Goal: Information Seeking & Learning: Learn about a topic

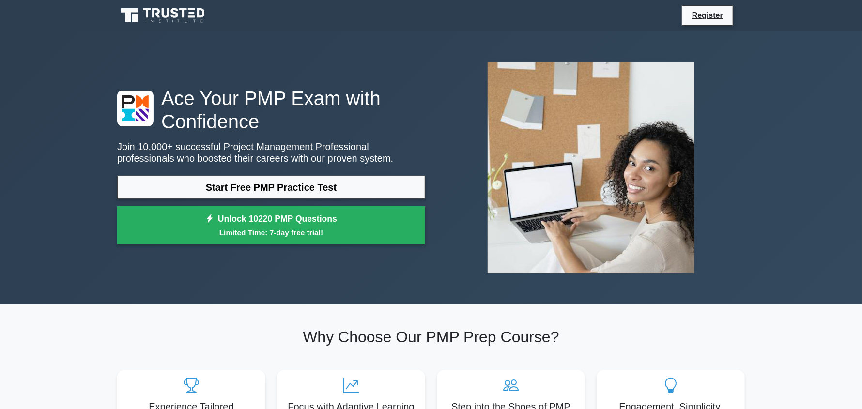
click at [280, 184] on link "Start Free PMP Practice Test" at bounding box center [271, 187] width 308 height 23
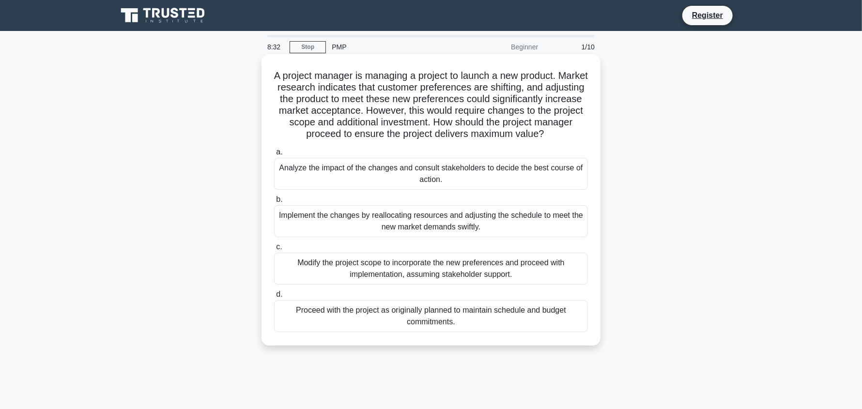
click at [463, 179] on div "Analyze the impact of the changes and consult stakeholders to decide the best c…" at bounding box center [431, 174] width 314 height 32
click at [274, 155] on input "a. Analyze the impact of the changes and consult stakeholders to decide the bes…" at bounding box center [274, 152] width 0 height 6
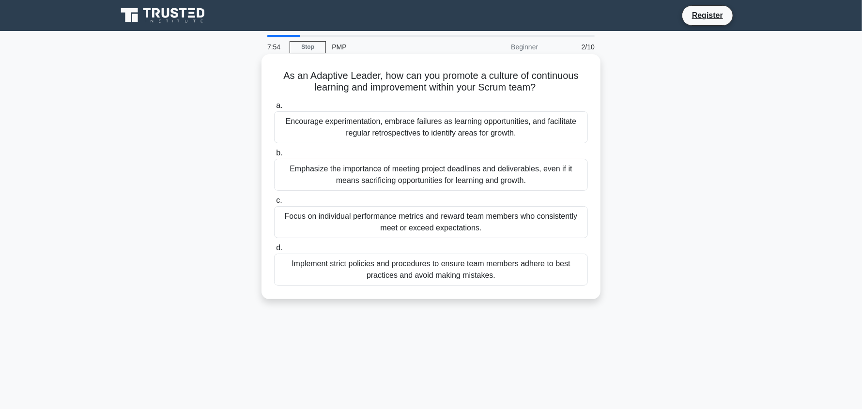
click at [405, 126] on div "Encourage experimentation, embrace failures as learning opportunities, and faci…" at bounding box center [431, 127] width 314 height 32
click at [274, 109] on input "a. Encourage experimentation, embrace failures as learning opportunities, and f…" at bounding box center [274, 106] width 0 height 6
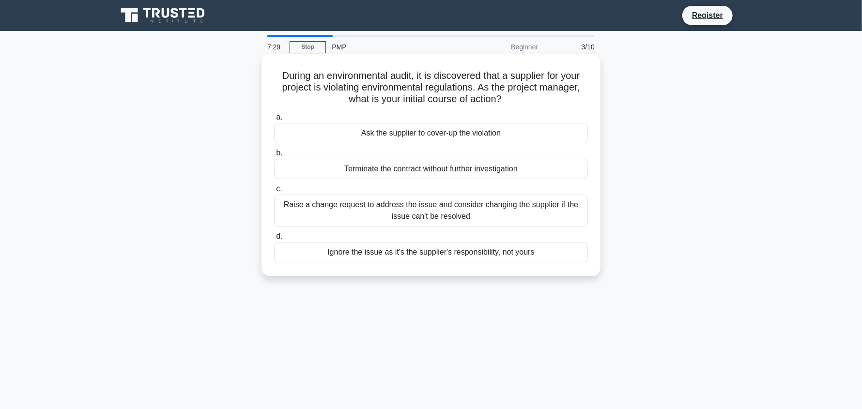
click at [491, 213] on div "Raise a change request to address the issue and consider changing the supplier …" at bounding box center [431, 211] width 314 height 32
click at [274, 192] on input "c. Raise a change request to address the issue and consider changing the suppli…" at bounding box center [274, 189] width 0 height 6
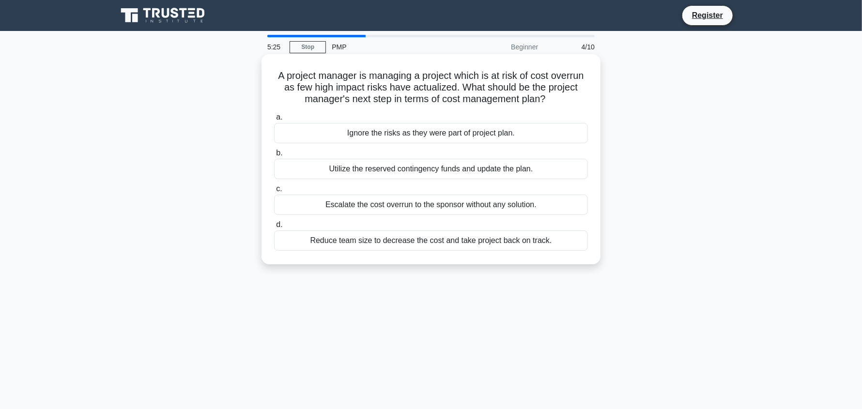
click at [367, 243] on div "Reduce team size to decrease the cost and take project back on track." at bounding box center [431, 241] width 314 height 20
click at [274, 228] on input "d. Reduce team size to decrease the cost and take project back on track." at bounding box center [274, 225] width 0 height 6
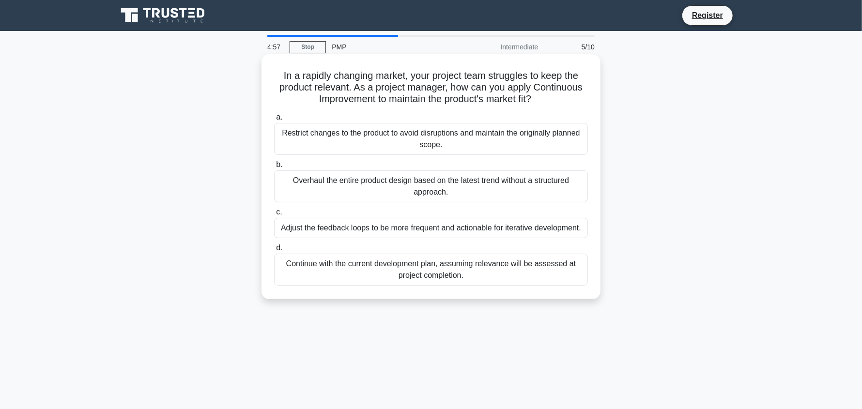
click at [511, 226] on div "Adjust the feedback loops to be more frequent and actionable for iterative deve…" at bounding box center [431, 228] width 314 height 20
click at [274, 216] on input "c. Adjust the feedback loops to be more frequent and actionable for iterative d…" at bounding box center [274, 212] width 0 height 6
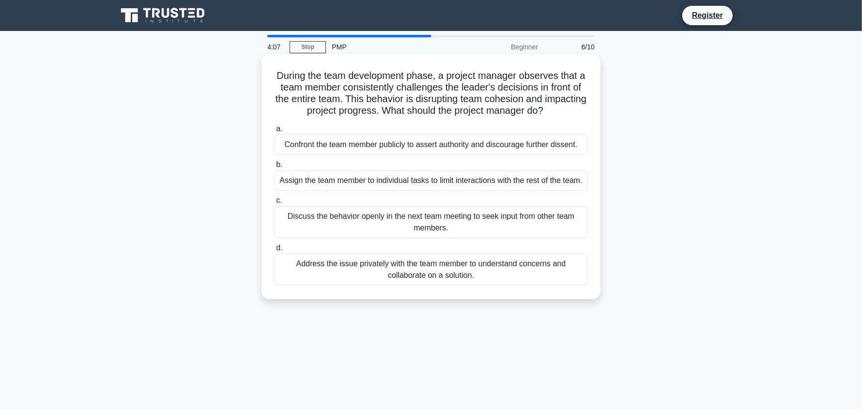
click at [486, 284] on div "Address the issue privately with the team member to understand concerns and col…" at bounding box center [431, 270] width 314 height 32
click at [274, 251] on input "d. Address the issue privately with the team member to understand concerns and …" at bounding box center [274, 248] width 0 height 6
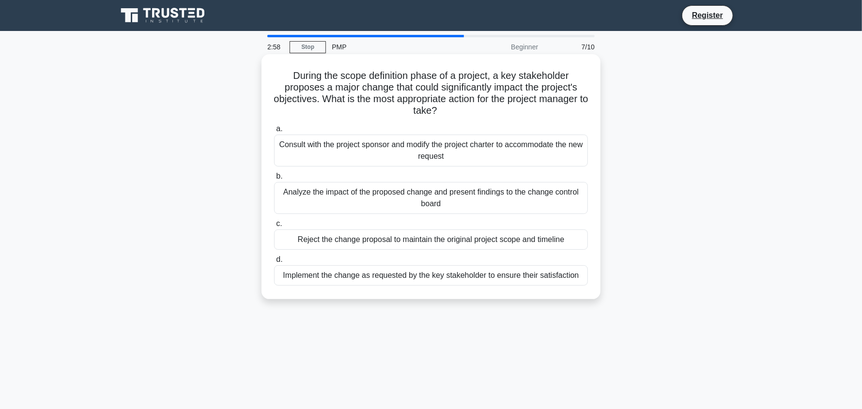
click at [371, 195] on div "Analyze the impact of the proposed change and present findings to the change co…" at bounding box center [431, 198] width 314 height 32
click at [274, 180] on input "b. Analyze the impact of the proposed change and present findings to the change…" at bounding box center [274, 176] width 0 height 6
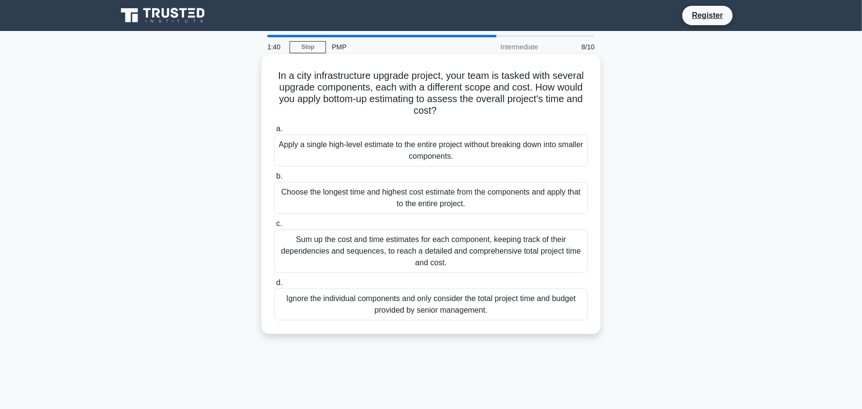
click at [447, 251] on div "Sum up the cost and time estimates for each component, keeping track of their d…" at bounding box center [431, 252] width 314 height 44
click at [274, 227] on input "c. Sum up the cost and time estimates for each component, keeping track of thei…" at bounding box center [274, 224] width 0 height 6
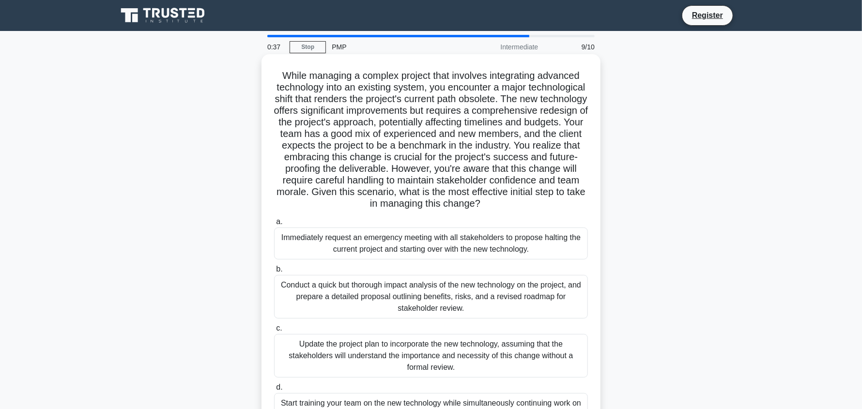
click at [366, 297] on div "Conduct a quick but thorough impact analysis of the new technology on the proje…" at bounding box center [431, 297] width 314 height 44
click at [274, 273] on input "b. Conduct a quick but thorough impact analysis of the new technology on the pr…" at bounding box center [274, 269] width 0 height 6
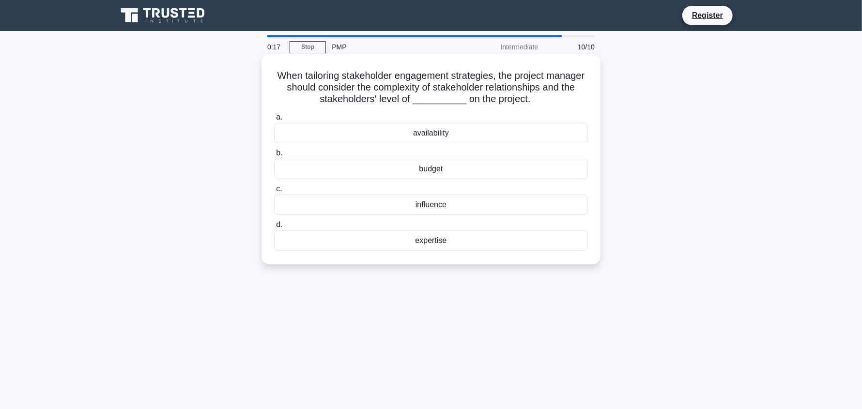
click at [438, 131] on div "availability" at bounding box center [431, 133] width 314 height 20
click at [274, 121] on input "a. availability" at bounding box center [274, 117] width 0 height 6
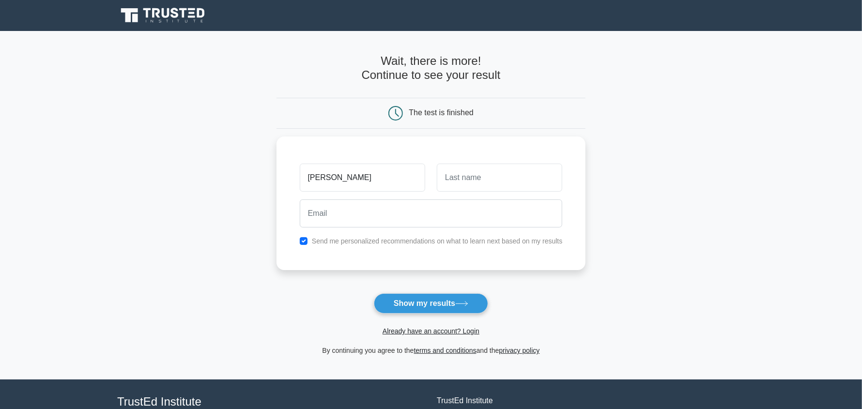
type input "[PERSON_NAME]"
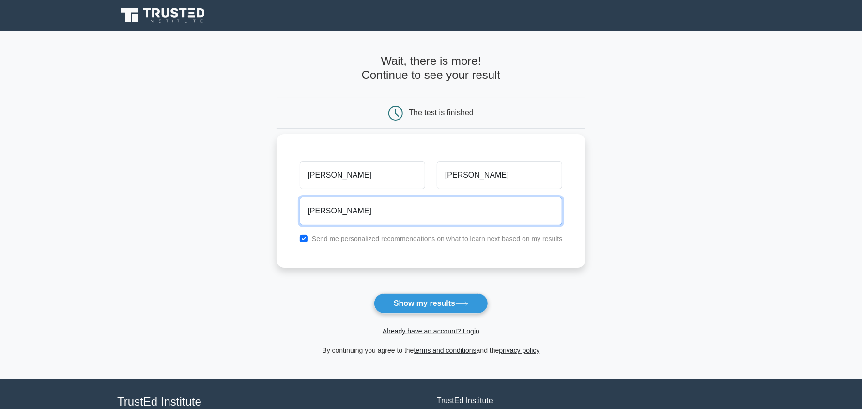
type input "[EMAIL_ADDRESS][DOMAIN_NAME]"
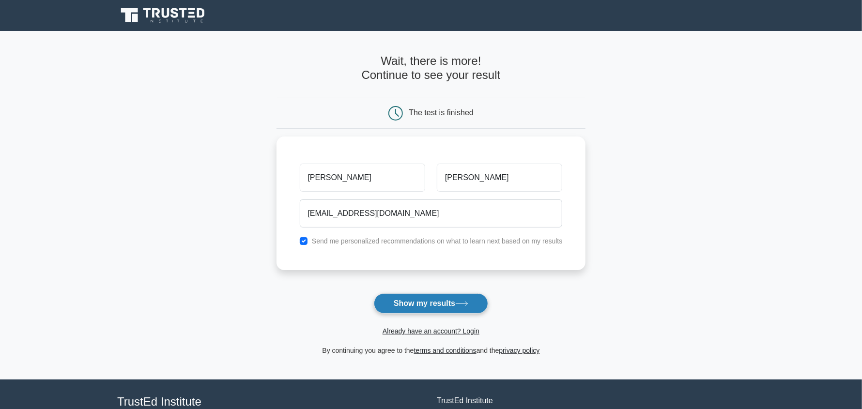
click at [434, 301] on button "Show my results" at bounding box center [431, 304] width 114 height 20
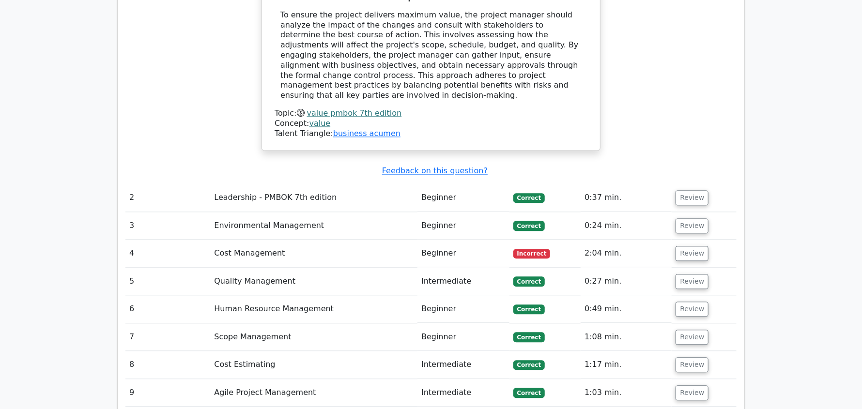
scroll to position [1286, 0]
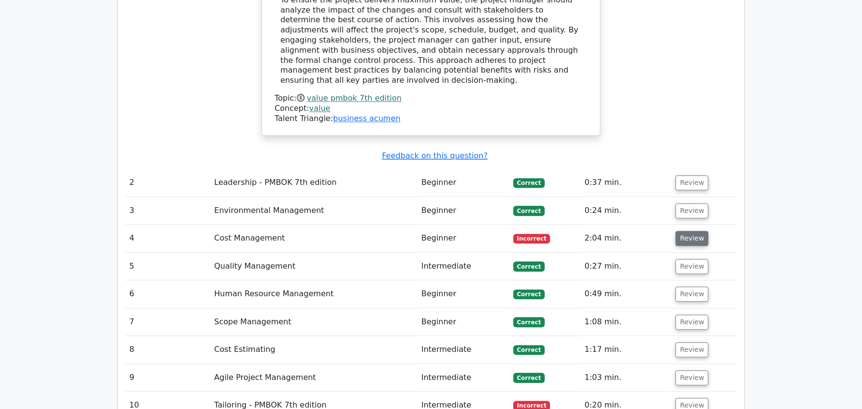
click at [692, 231] on button "Review" at bounding box center [692, 238] width 33 height 15
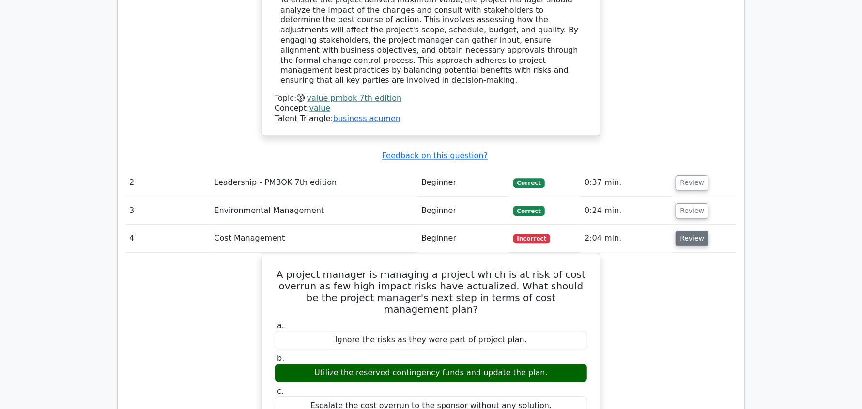
click at [692, 231] on button "Review" at bounding box center [692, 238] width 33 height 15
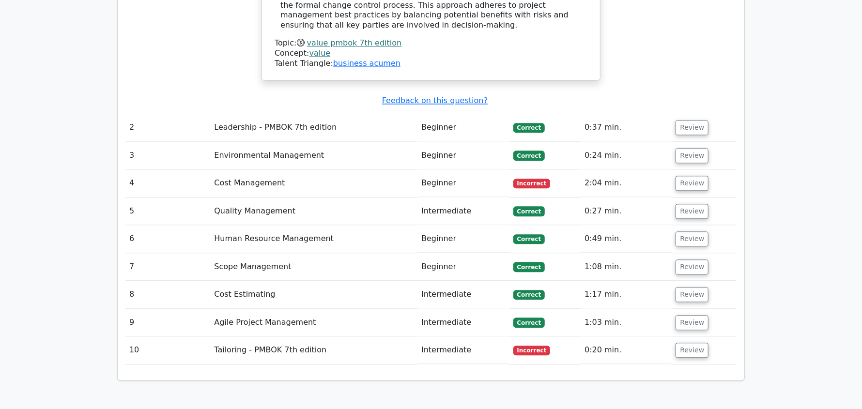
scroll to position [1358, 0]
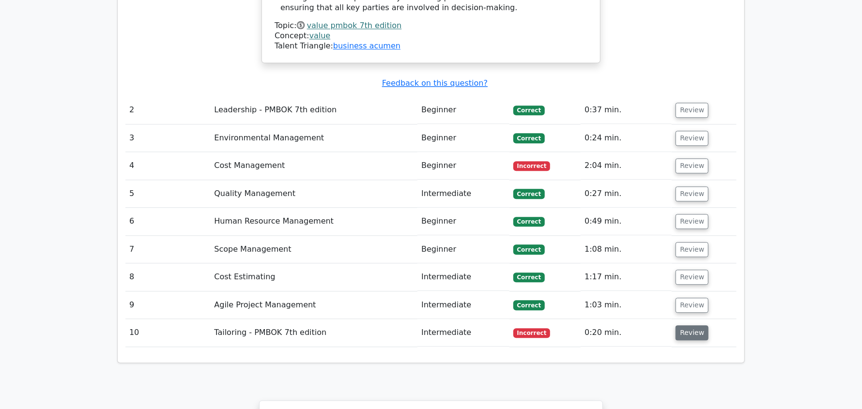
click at [690, 326] on button "Review" at bounding box center [692, 333] width 33 height 15
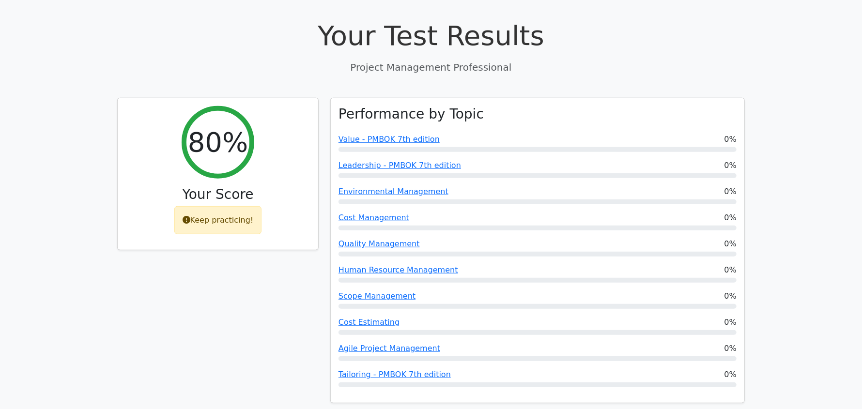
scroll to position [363, 0]
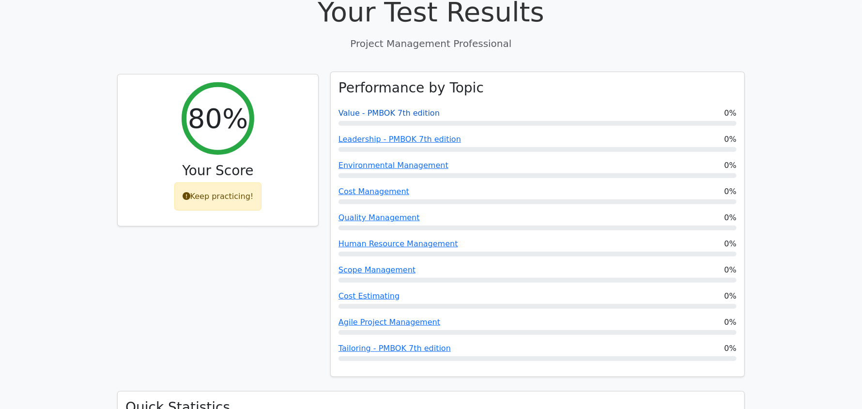
click at [373, 109] on link "Value - PMBOK 7th edition" at bounding box center [389, 113] width 101 height 9
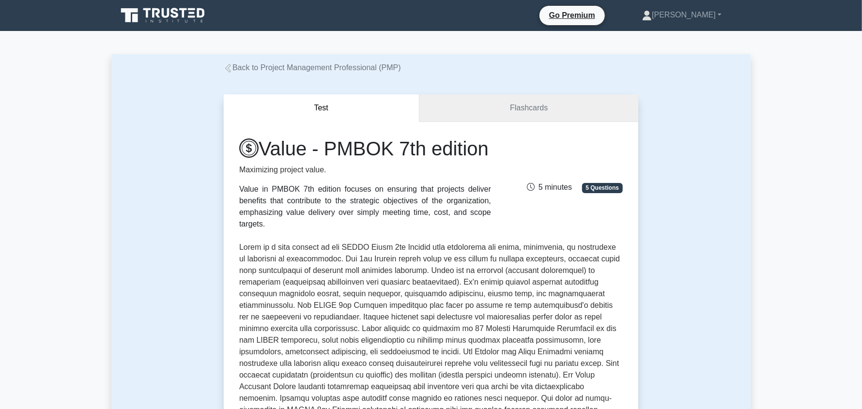
click at [508, 107] on link "Flashcards" at bounding box center [528, 108] width 219 height 28
